Goal: Complete application form: Complete application form

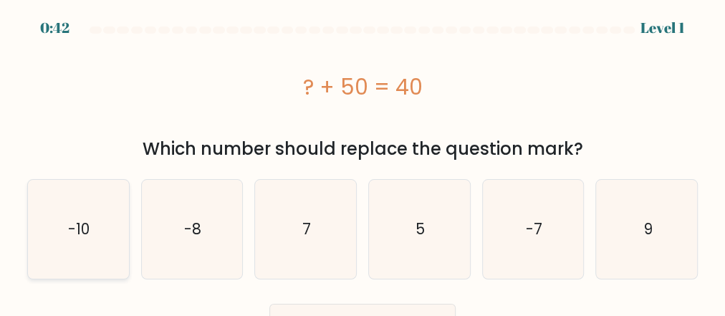
click at [81, 247] on icon "-10" at bounding box center [78, 229] width 99 height 99
click at [363, 162] on input "a. -10" at bounding box center [363, 160] width 1 height 4
radio input "true"
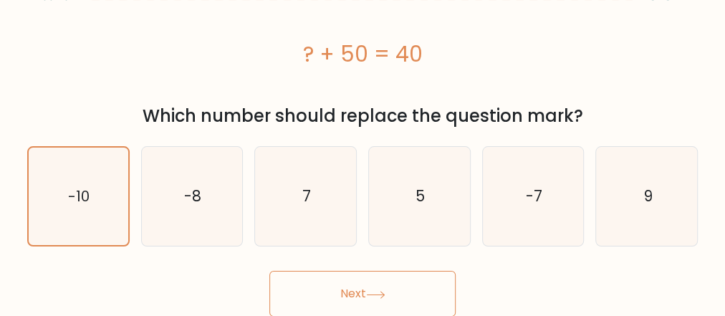
click at [363, 297] on button "Next" at bounding box center [363, 294] width 186 height 46
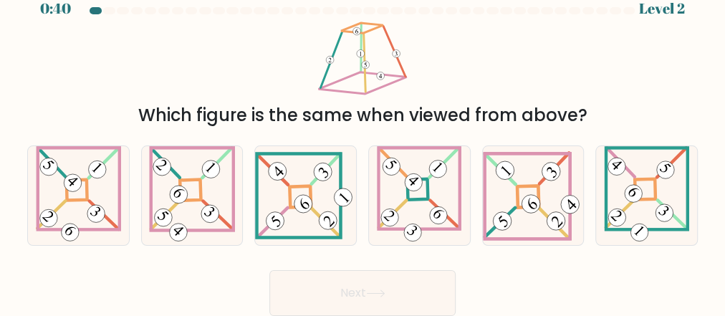
scroll to position [19, 0]
click at [528, 204] on 847 at bounding box center [531, 204] width 26 height 26
click at [363, 143] on input "e." at bounding box center [363, 142] width 1 height 4
radio input "true"
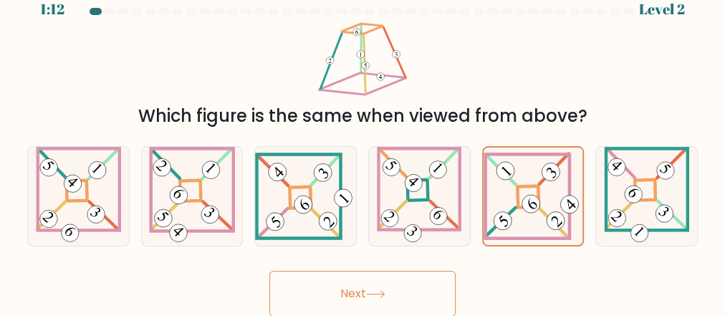
click at [381, 295] on icon at bounding box center [375, 294] width 19 height 8
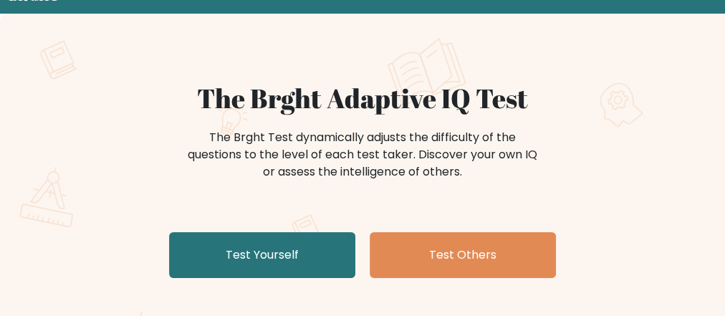
scroll to position [172, 0]
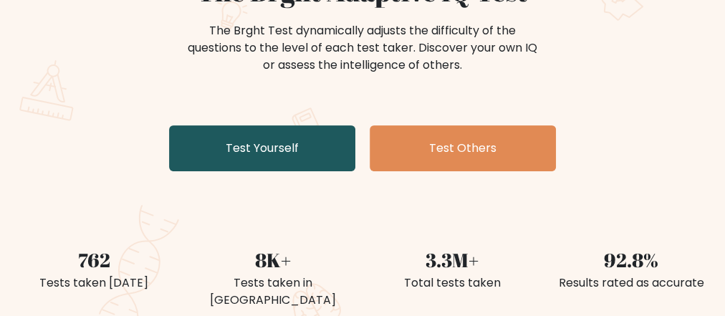
click at [281, 156] on link "Test Yourself" at bounding box center [262, 148] width 186 height 46
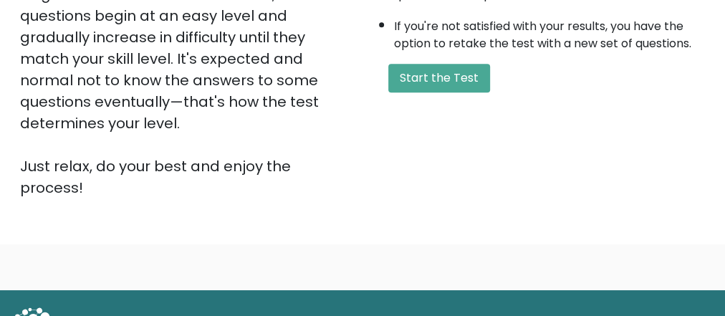
scroll to position [426, 0]
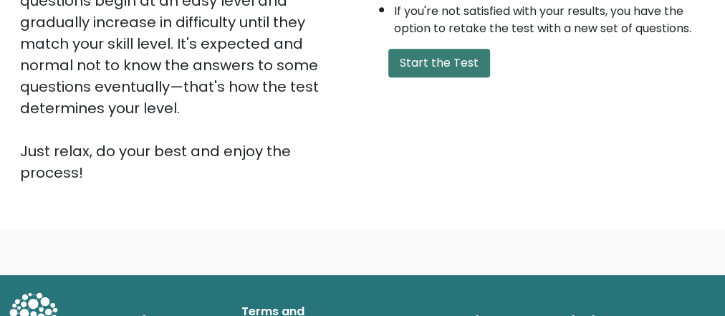
click at [438, 59] on button "Start the Test" at bounding box center [440, 63] width 102 height 29
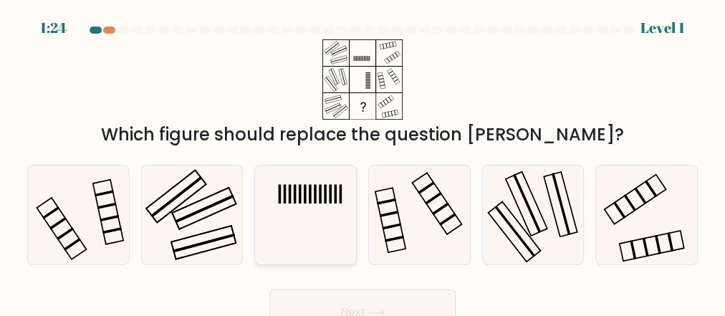
click at [318, 201] on icon at bounding box center [306, 215] width 99 height 99
click at [363, 162] on input "c." at bounding box center [363, 160] width 1 height 4
radio input "true"
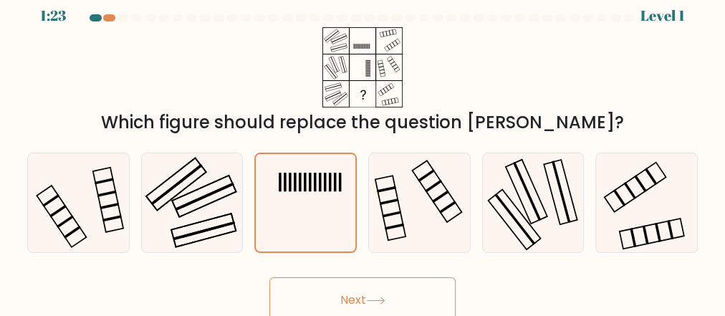
scroll to position [19, 0]
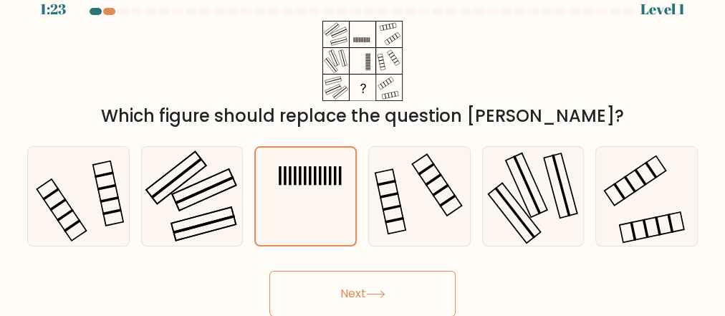
click at [353, 275] on button "Next" at bounding box center [363, 294] width 186 height 46
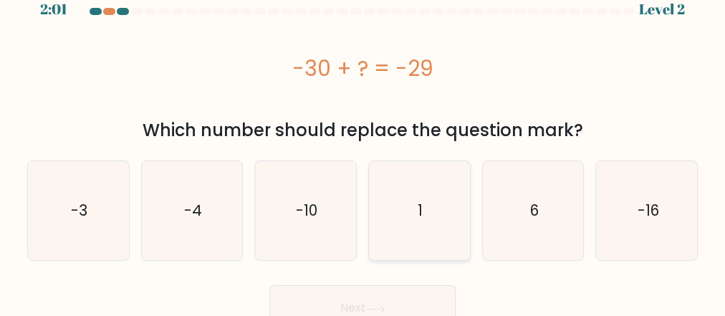
click at [404, 213] on icon "1" at bounding box center [419, 210] width 99 height 99
click at [363, 143] on input "d. 1" at bounding box center [363, 142] width 1 height 4
radio input "true"
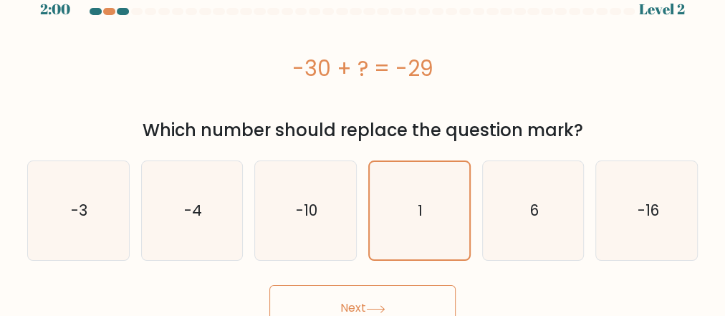
click at [383, 303] on button "Next" at bounding box center [363, 308] width 186 height 46
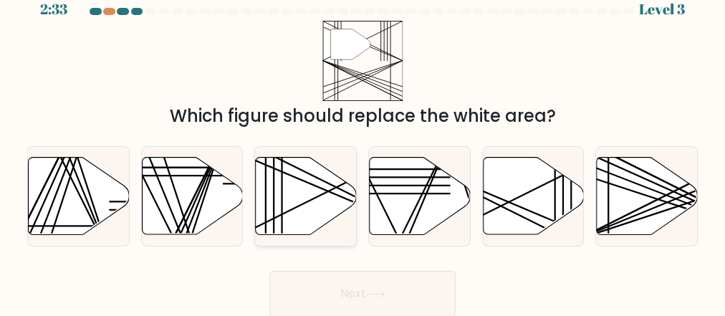
click at [289, 216] on icon at bounding box center [306, 196] width 101 height 77
click at [363, 143] on input "c." at bounding box center [363, 142] width 1 height 4
radio input "true"
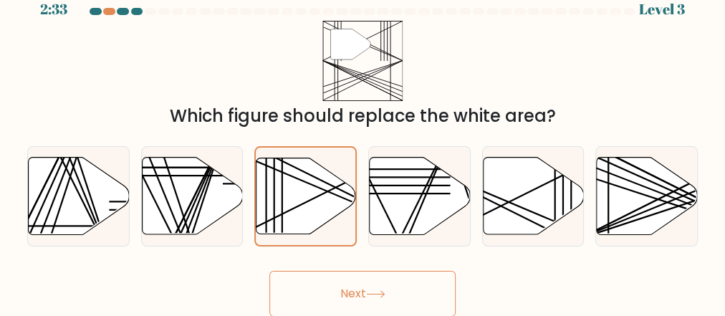
click at [386, 289] on button "Next" at bounding box center [363, 294] width 186 height 46
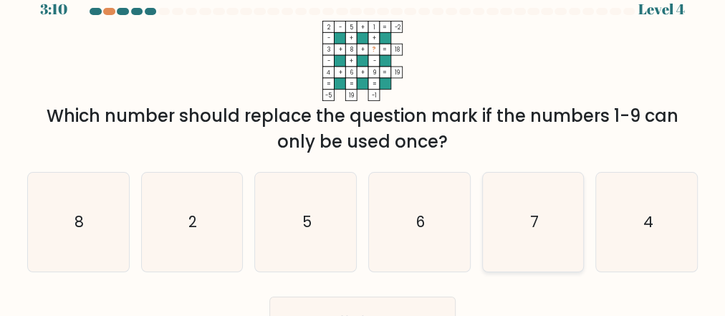
click at [515, 214] on icon "7" at bounding box center [533, 222] width 99 height 99
click at [363, 143] on input "e. 7" at bounding box center [363, 142] width 1 height 4
radio input "true"
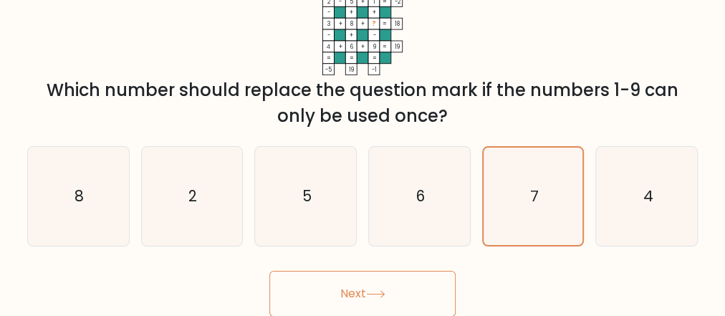
click at [393, 290] on button "Next" at bounding box center [363, 294] width 186 height 46
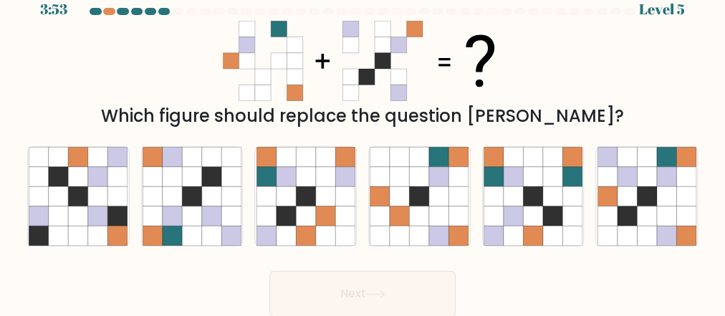
scroll to position [0, 0]
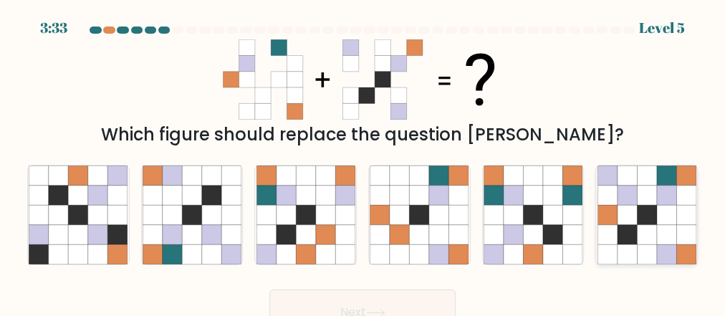
click at [633, 237] on icon at bounding box center [626, 234] width 19 height 19
click at [363, 162] on input "f." at bounding box center [363, 160] width 1 height 4
radio input "true"
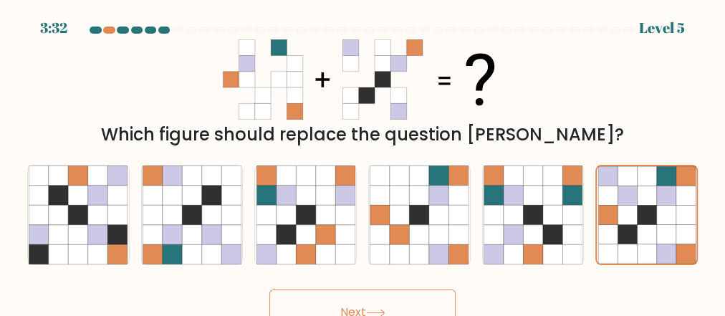
click at [370, 296] on button "Next" at bounding box center [363, 313] width 186 height 46
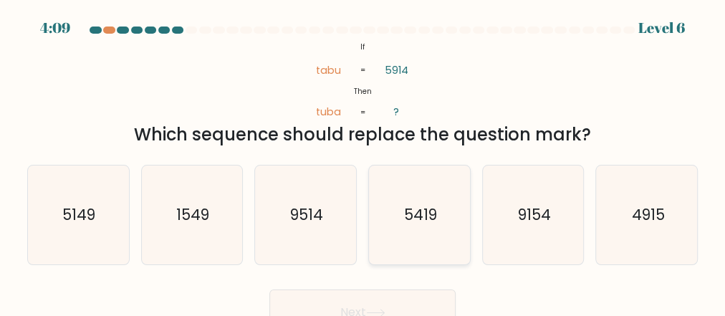
click at [434, 234] on icon "5419" at bounding box center [419, 215] width 99 height 99
click at [363, 162] on input "d. 5419" at bounding box center [363, 160] width 1 height 4
radio input "true"
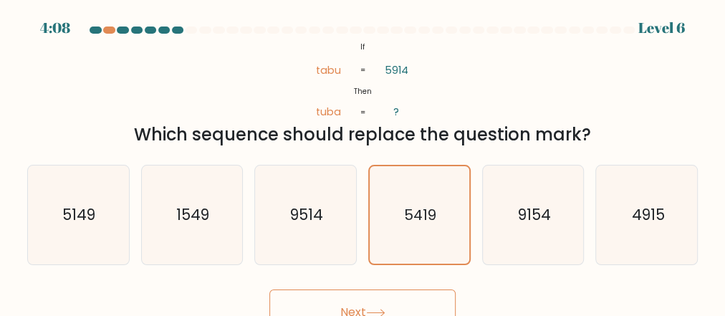
click at [358, 300] on button "Next" at bounding box center [363, 313] width 186 height 46
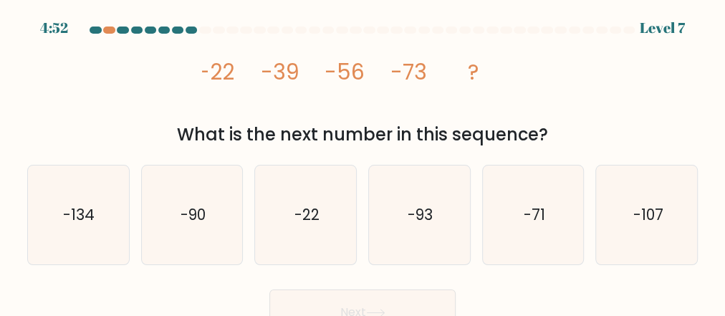
scroll to position [19, 0]
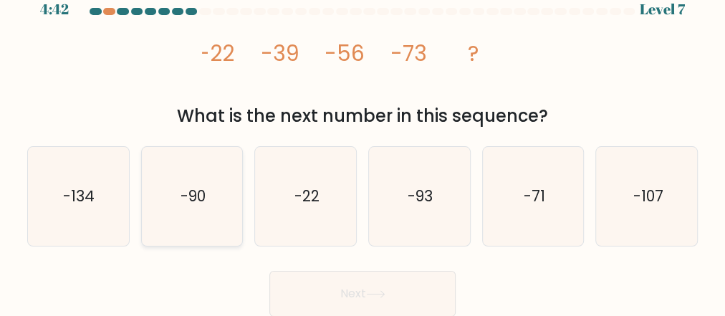
click at [201, 197] on text "-90" at bounding box center [193, 196] width 25 height 21
click at [363, 143] on input "b. -90" at bounding box center [363, 142] width 1 height 4
radio input "true"
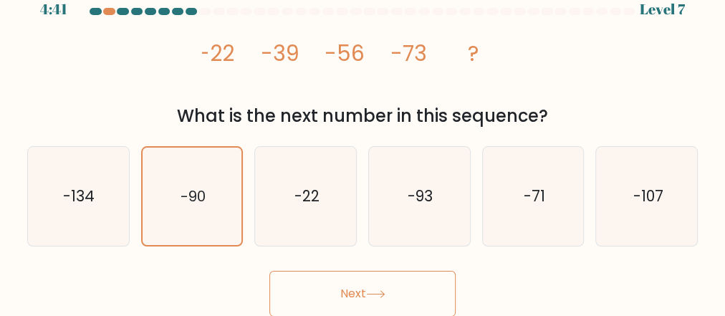
click at [363, 292] on button "Next" at bounding box center [363, 294] width 186 height 46
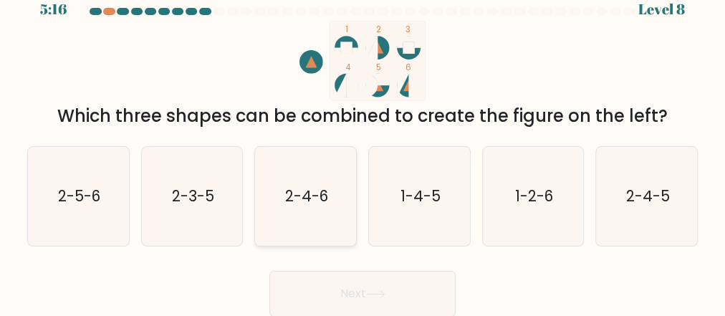
click at [306, 206] on icon "2-4-6" at bounding box center [306, 196] width 99 height 99
click at [363, 143] on input "c. 2-4-6" at bounding box center [363, 142] width 1 height 4
radio input "true"
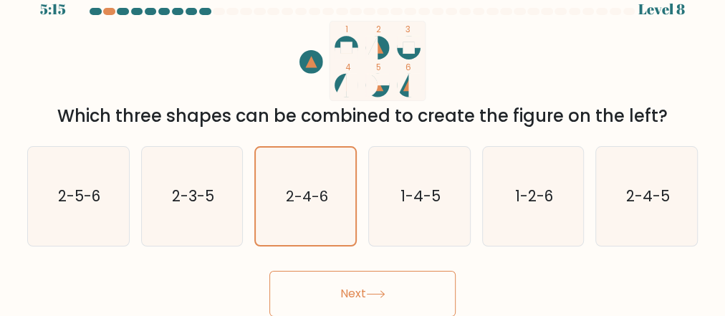
click at [353, 290] on button "Next" at bounding box center [363, 294] width 186 height 46
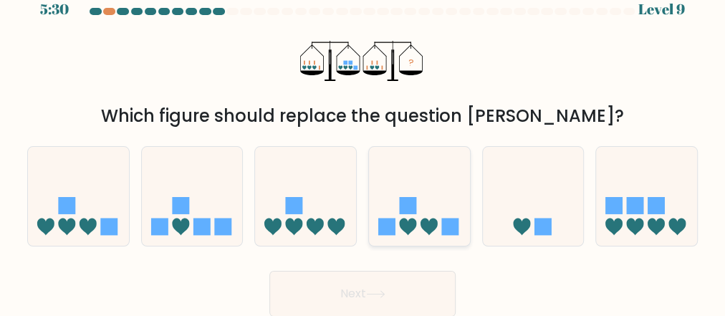
click at [416, 216] on icon at bounding box center [419, 197] width 101 height 84
click at [363, 143] on input "d." at bounding box center [363, 142] width 1 height 4
radio input "true"
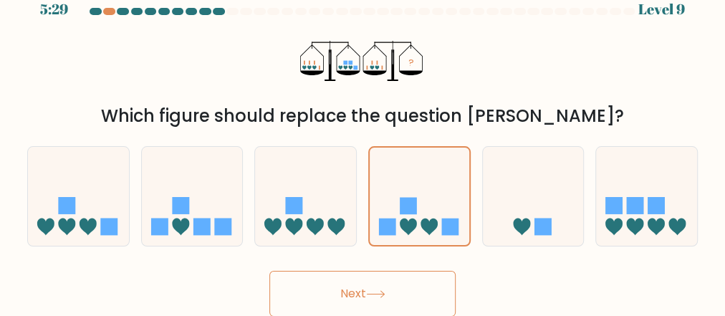
click at [386, 288] on button "Next" at bounding box center [363, 294] width 186 height 46
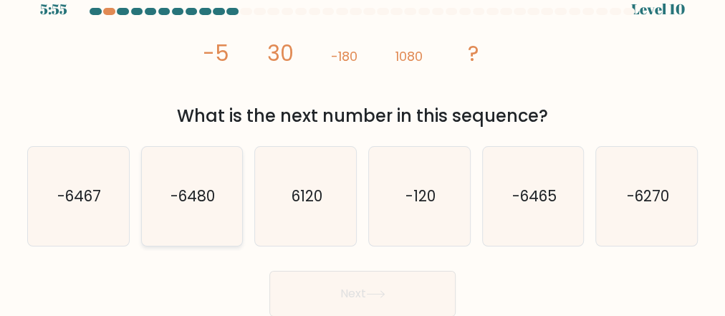
click at [211, 189] on text "-6480" at bounding box center [193, 196] width 44 height 21
click at [363, 143] on input "b. -6480" at bounding box center [363, 142] width 1 height 4
radio input "true"
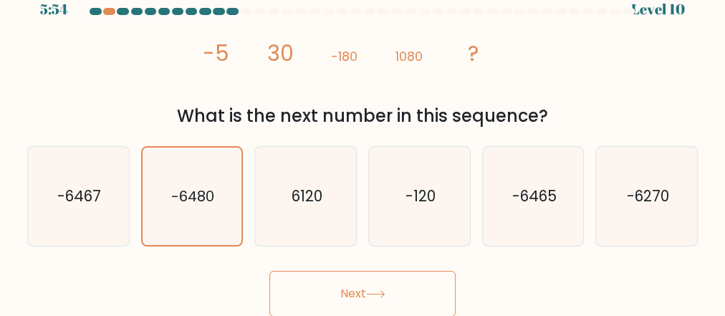
click at [371, 288] on button "Next" at bounding box center [363, 294] width 186 height 46
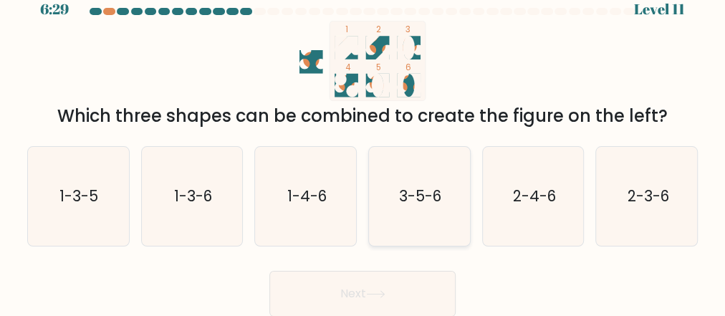
click at [390, 201] on icon "3-5-6" at bounding box center [419, 196] width 99 height 99
click at [363, 143] on input "d. 3-5-6" at bounding box center [363, 142] width 1 height 4
radio input "true"
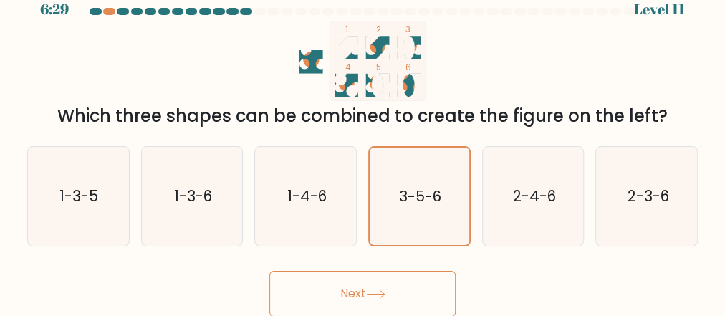
click at [366, 286] on button "Next" at bounding box center [363, 294] width 186 height 46
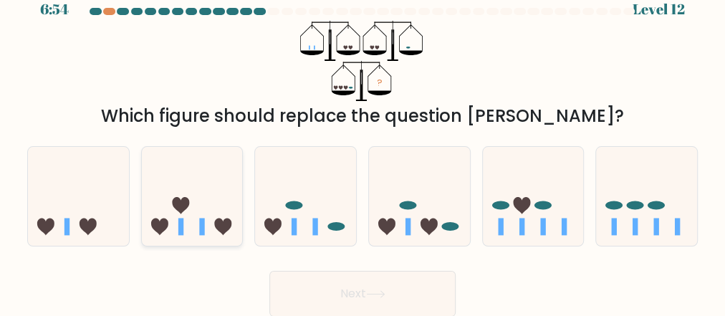
click at [201, 215] on icon at bounding box center [192, 197] width 101 height 84
click at [363, 143] on input "b." at bounding box center [363, 142] width 1 height 4
radio input "true"
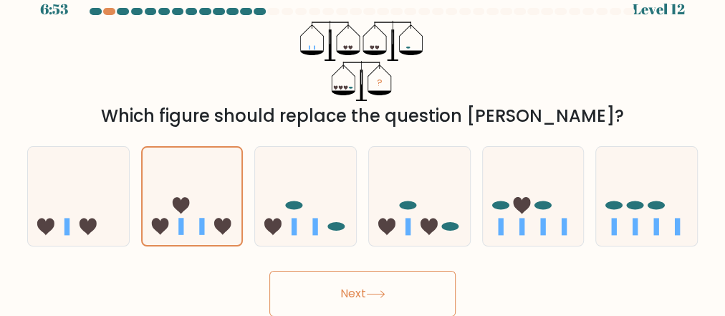
click at [368, 292] on button "Next" at bounding box center [363, 294] width 186 height 46
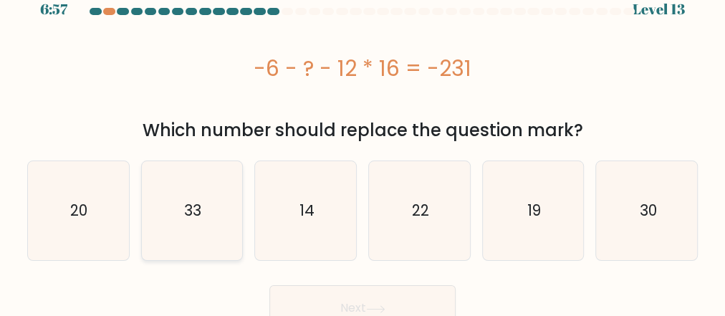
click at [210, 209] on icon "33" at bounding box center [192, 210] width 99 height 99
click at [363, 143] on input "b. 33" at bounding box center [363, 142] width 1 height 4
radio input "true"
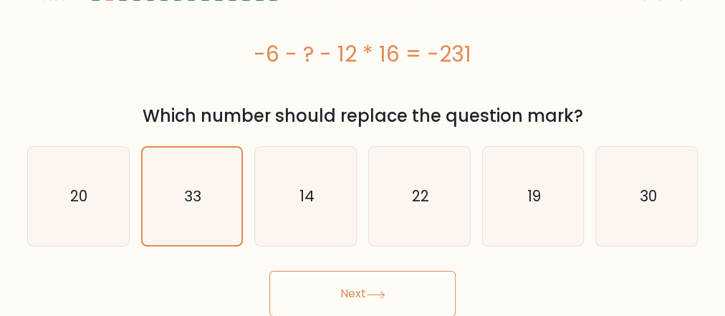
click at [353, 294] on button "Next" at bounding box center [363, 294] width 186 height 46
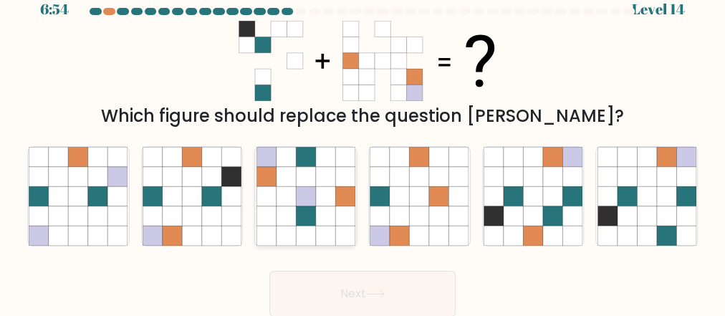
scroll to position [0, 0]
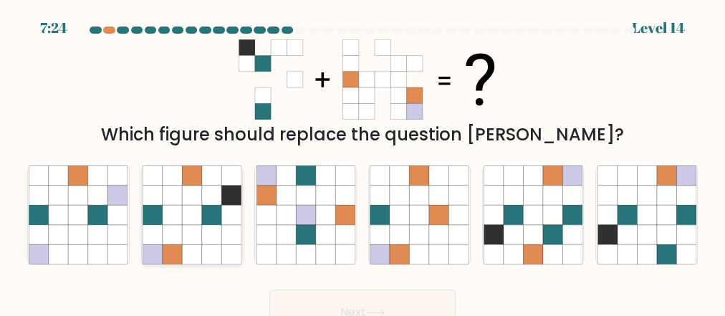
click at [213, 225] on icon at bounding box center [211, 234] width 19 height 19
click at [363, 162] on input "b." at bounding box center [363, 160] width 1 height 4
radio input "true"
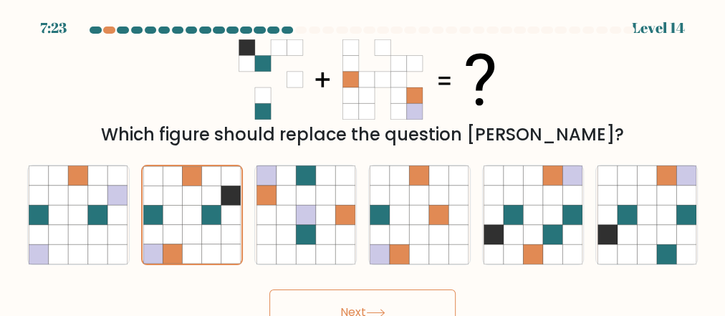
click at [381, 304] on button "Next" at bounding box center [363, 313] width 186 height 46
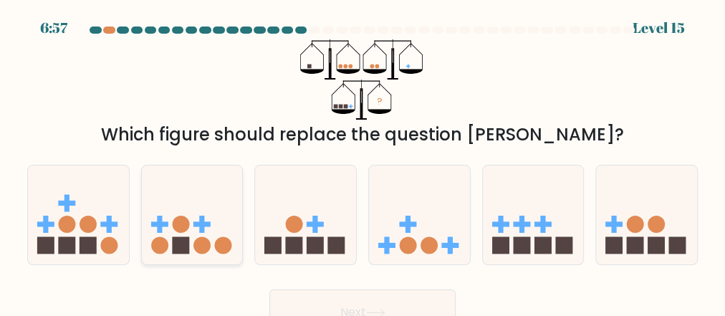
click at [199, 240] on circle at bounding box center [202, 245] width 17 height 17
click at [363, 162] on input "b." at bounding box center [363, 160] width 1 height 4
radio input "true"
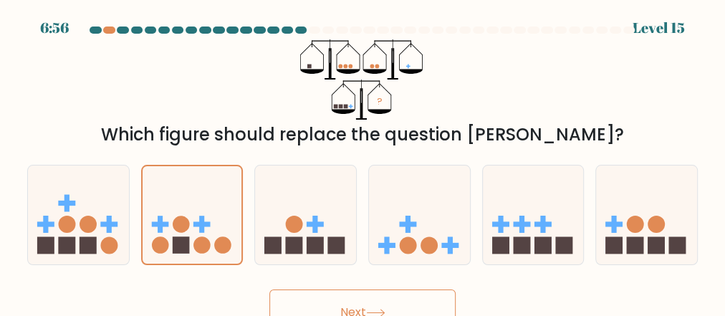
click at [356, 300] on button "Next" at bounding box center [363, 313] width 186 height 46
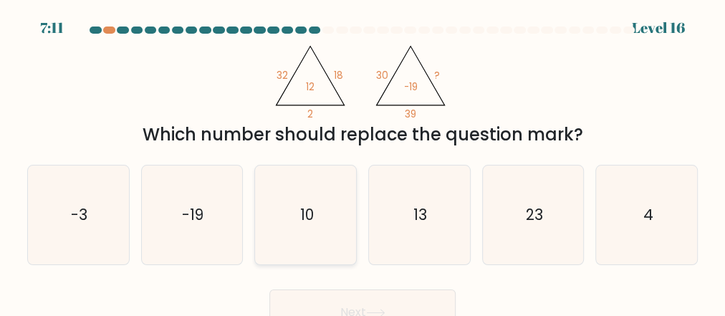
drag, startPoint x: 292, startPoint y: 228, endPoint x: 302, endPoint y: 234, distance: 11.3
click at [293, 228] on icon "10" at bounding box center [306, 215] width 99 height 99
click at [363, 162] on input "c. 10" at bounding box center [363, 160] width 1 height 4
radio input "true"
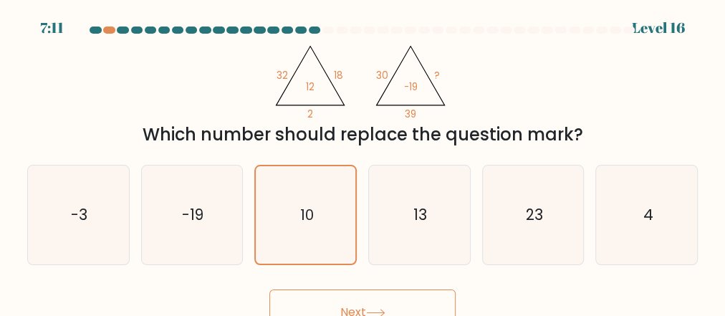
click at [346, 299] on button "Next" at bounding box center [363, 313] width 186 height 46
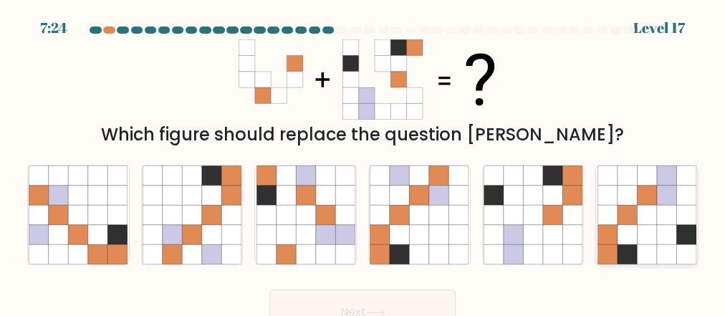
click at [657, 217] on icon at bounding box center [666, 214] width 19 height 19
click at [363, 162] on input "f." at bounding box center [363, 160] width 1 height 4
radio input "true"
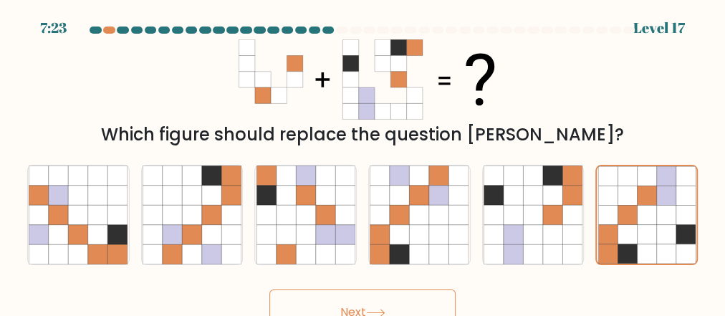
click at [403, 302] on button "Next" at bounding box center [363, 313] width 186 height 46
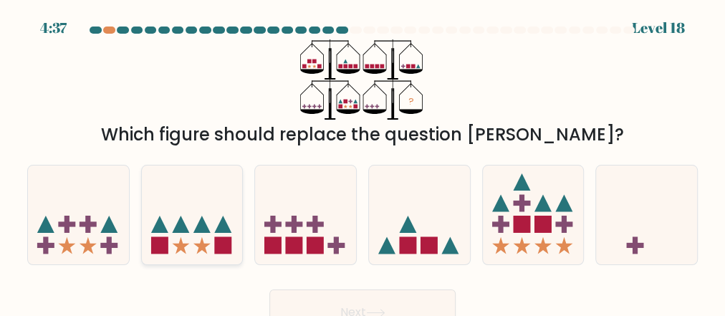
click at [179, 222] on icon at bounding box center [180, 224] width 17 height 17
click at [363, 162] on input "b." at bounding box center [363, 160] width 1 height 4
radio input "true"
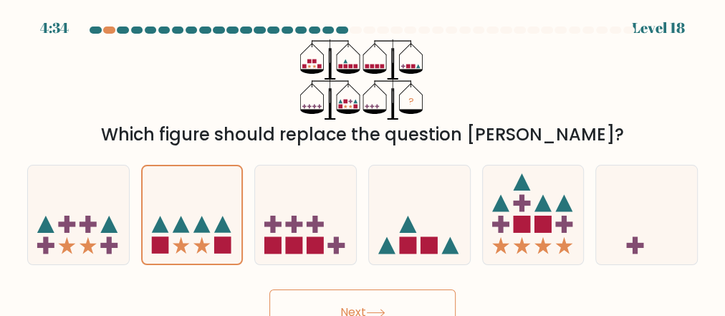
click at [347, 310] on button "Next" at bounding box center [363, 313] width 186 height 46
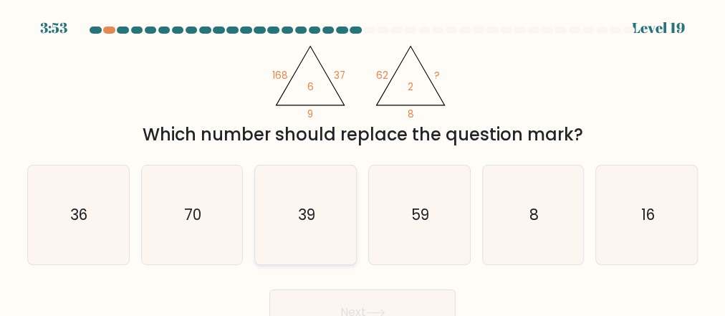
click at [287, 237] on icon "39" at bounding box center [306, 215] width 99 height 99
click at [363, 162] on input "c. 39" at bounding box center [363, 160] width 1 height 4
radio input "true"
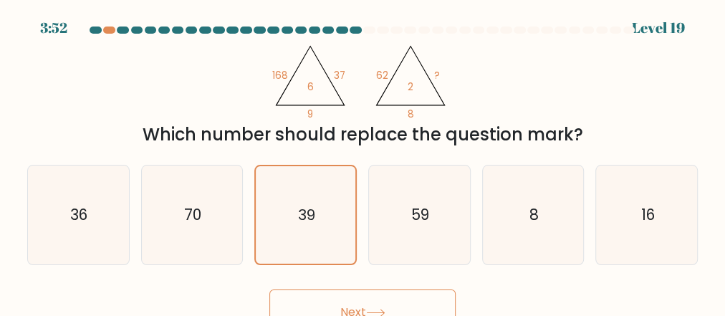
click at [360, 302] on button "Next" at bounding box center [363, 313] width 186 height 46
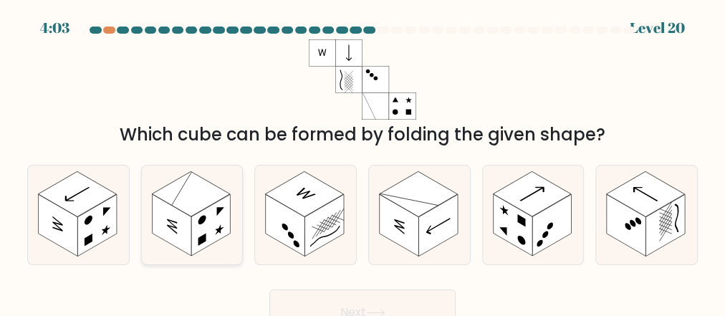
click at [217, 237] on rect at bounding box center [210, 226] width 39 height 62
click at [363, 162] on input "b." at bounding box center [363, 160] width 1 height 4
radio input "true"
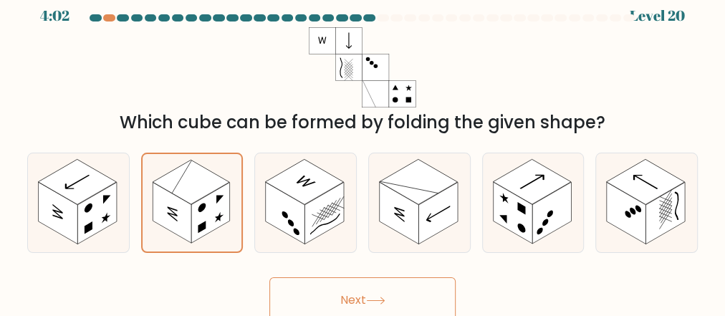
scroll to position [19, 0]
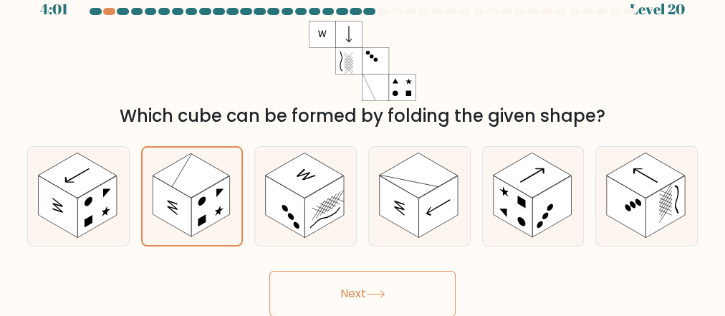
click at [374, 286] on button "Next" at bounding box center [363, 294] width 186 height 46
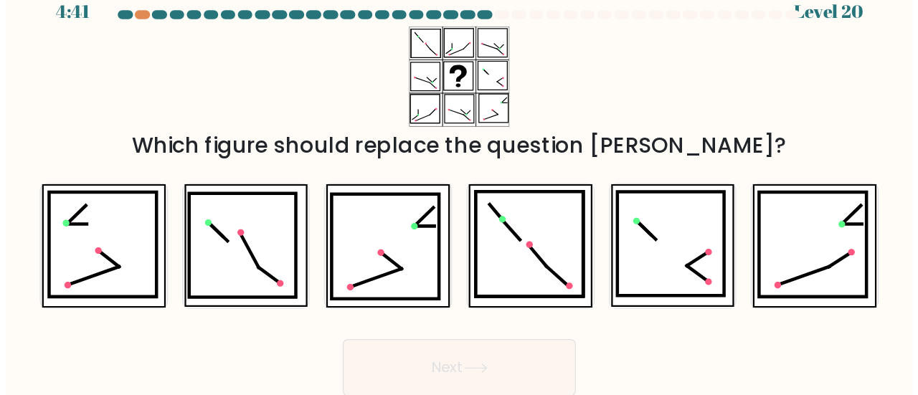
scroll to position [0, 0]
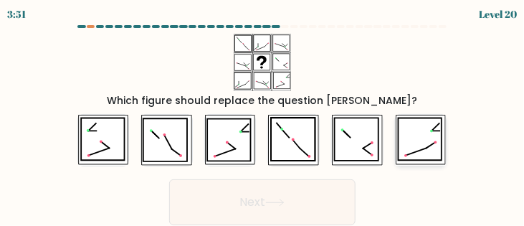
click at [423, 153] on icon at bounding box center [421, 139] width 44 height 42
click at [263, 117] on input "f." at bounding box center [262, 115] width 1 height 4
radio input "true"
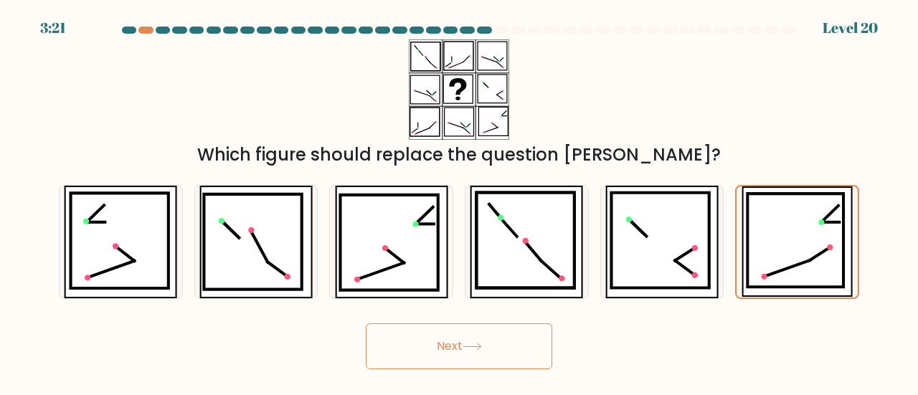
click at [480, 315] on icon at bounding box center [471, 347] width 19 height 8
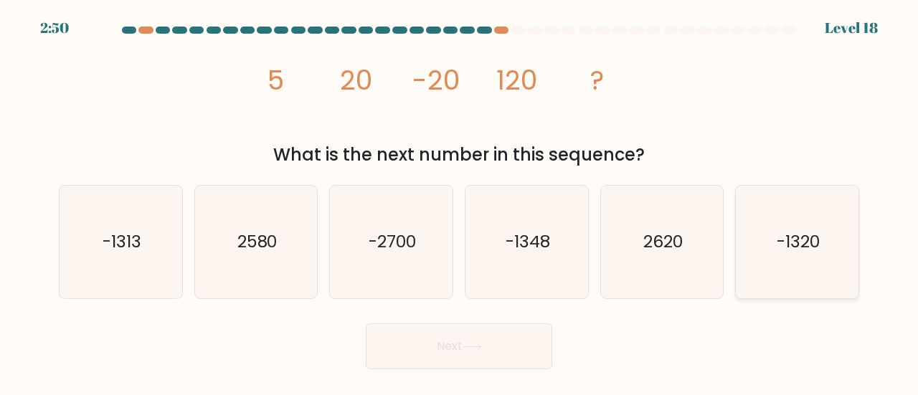
drag, startPoint x: 791, startPoint y: 253, endPoint x: 783, endPoint y: 252, distance: 7.9
click at [733, 253] on text "-1320" at bounding box center [797, 241] width 43 height 24
click at [459, 201] on input "f. -1320" at bounding box center [459, 200] width 1 height 4
radio input "true"
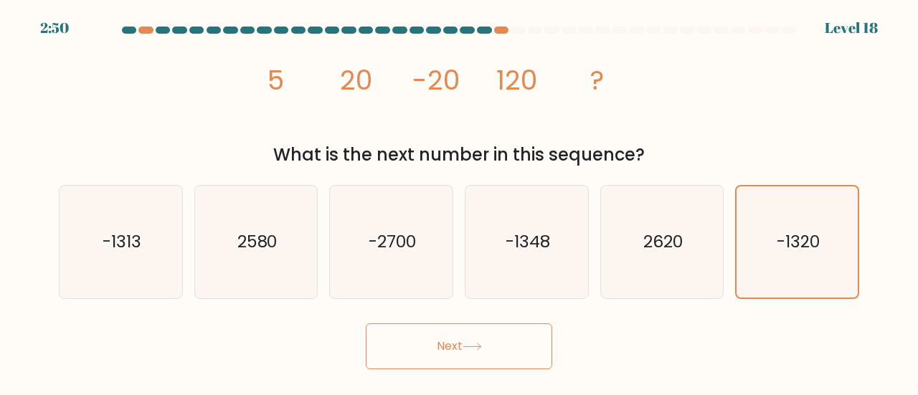
click at [454, 315] on button "Next" at bounding box center [459, 346] width 186 height 46
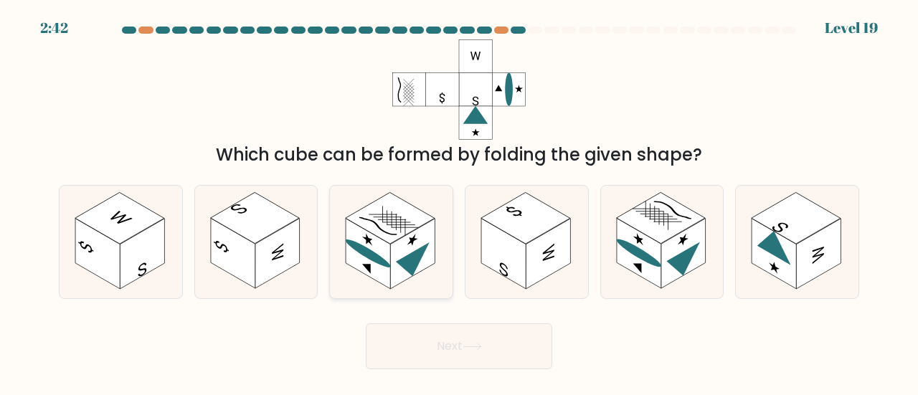
click at [419, 249] on icon at bounding box center [413, 264] width 34 height 44
click at [459, 201] on input "c." at bounding box center [459, 200] width 1 height 4
radio input "true"
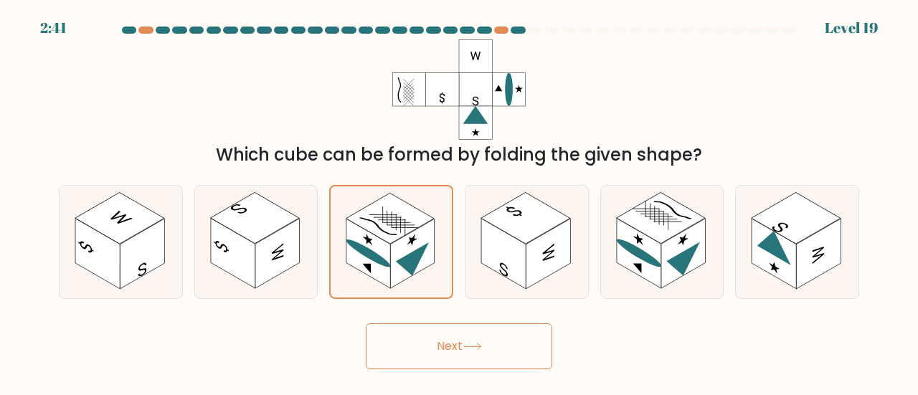
click at [472, 315] on button "Next" at bounding box center [459, 346] width 186 height 46
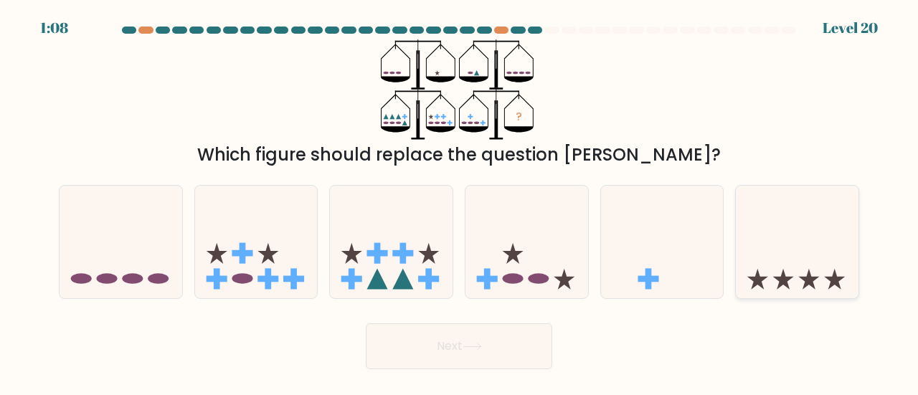
click at [733, 241] on icon at bounding box center [796, 241] width 123 height 101
click at [459, 201] on input "f." at bounding box center [459, 200] width 1 height 4
radio input "true"
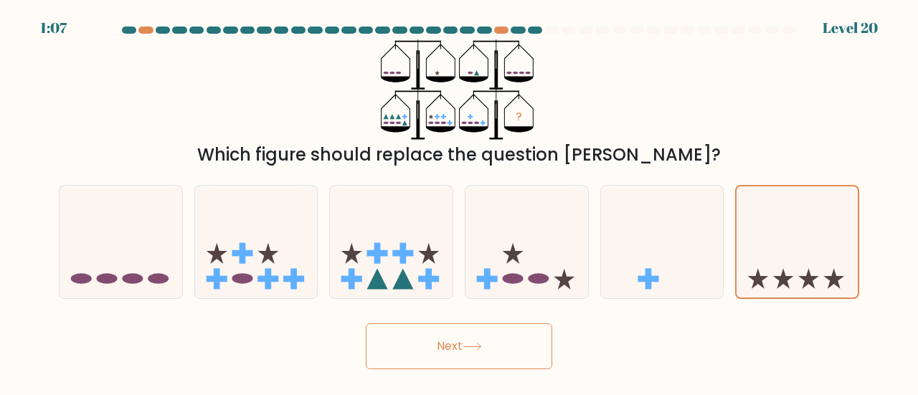
click at [468, 315] on button "Next" at bounding box center [459, 346] width 186 height 46
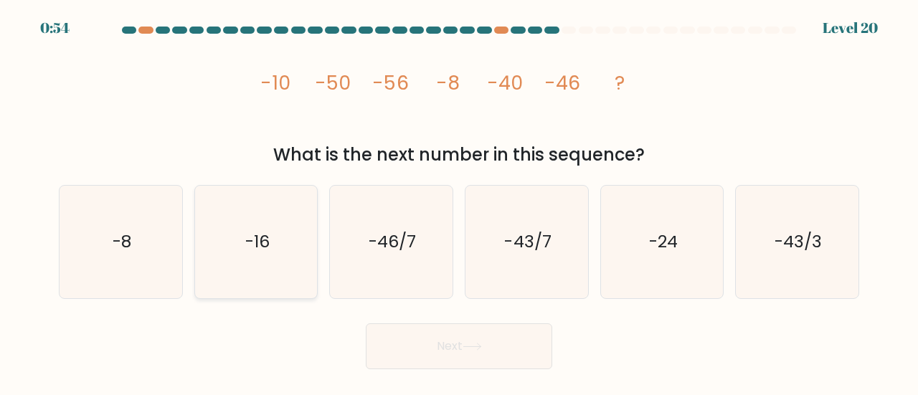
drag, startPoint x: 267, startPoint y: 230, endPoint x: 280, endPoint y: 229, distance: 13.0
click at [271, 230] on icon "-16" at bounding box center [256, 242] width 113 height 113
click at [459, 201] on input "b. -16" at bounding box center [459, 200] width 1 height 4
radio input "true"
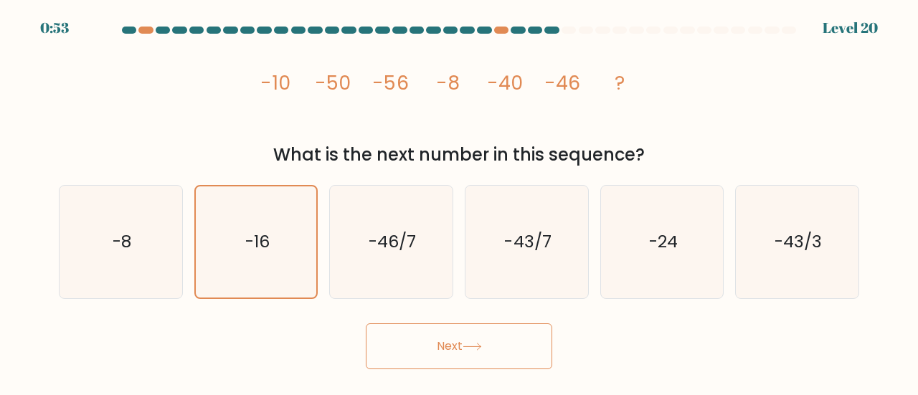
click at [467, 315] on icon at bounding box center [471, 347] width 19 height 8
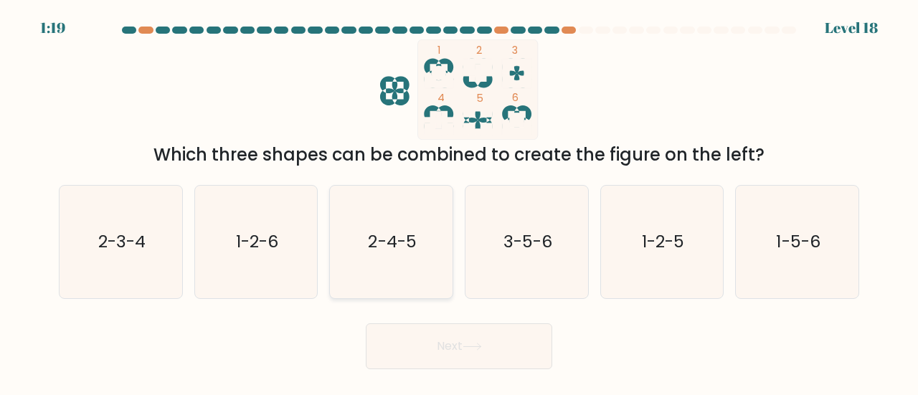
click at [400, 237] on text "2-4-5" at bounding box center [392, 241] width 48 height 24
click at [459, 201] on input "c. 2-4-5" at bounding box center [459, 200] width 1 height 4
radio input "true"
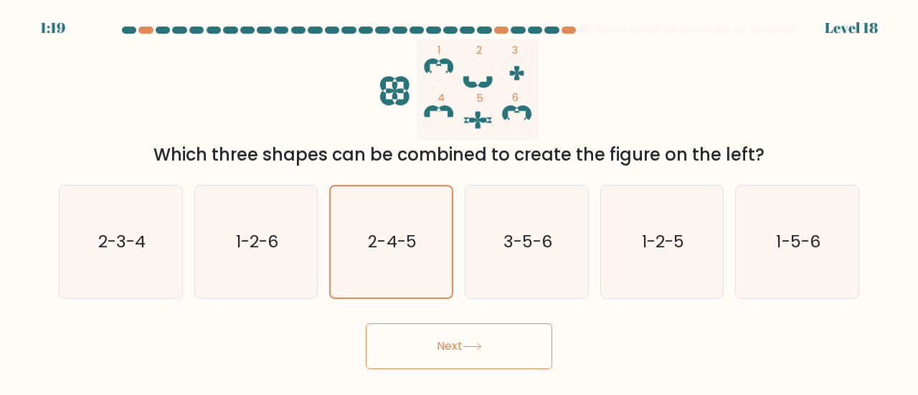
click at [447, 315] on button "Next" at bounding box center [459, 346] width 186 height 46
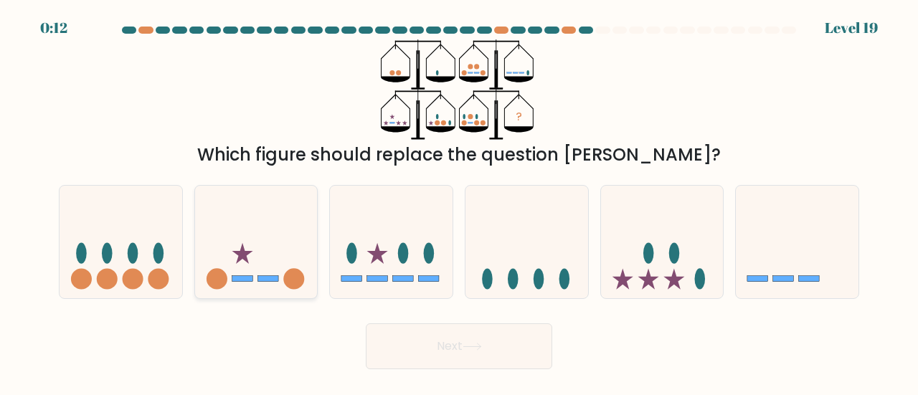
click at [251, 276] on rect at bounding box center [242, 279] width 21 height 6
click at [459, 201] on input "b." at bounding box center [459, 200] width 1 height 4
radio input "true"
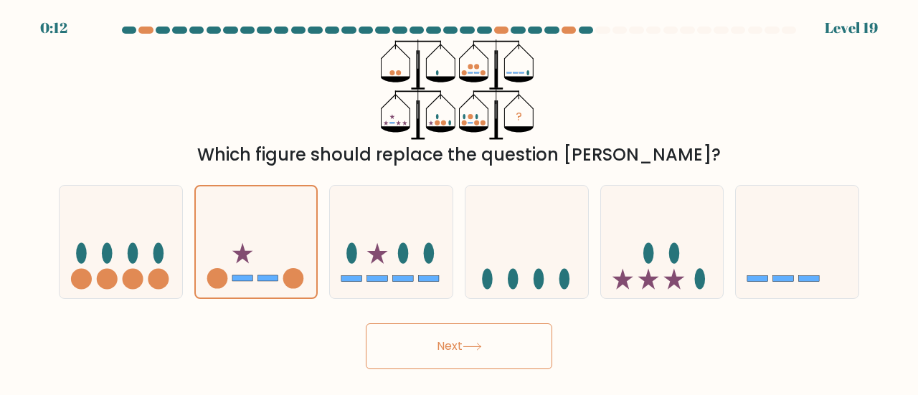
click at [459, 315] on button "Next" at bounding box center [459, 346] width 186 height 46
